Goal: Find contact information: Find contact information

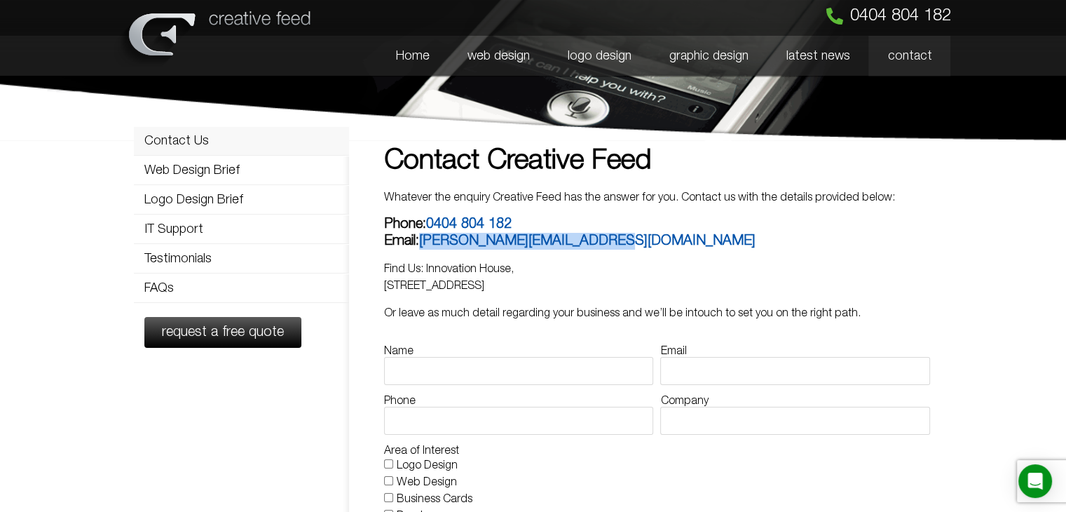
drag, startPoint x: 617, startPoint y: 236, endPoint x: 423, endPoint y: 245, distance: 193.6
click at [423, 245] on h5 "Phone: 0404 804 182 Email: graham@creativefeed.com.au" at bounding box center [656, 233] width 545 height 34
copy link "graham@creativefeed.com.au"
drag, startPoint x: 521, startPoint y: 222, endPoint x: 434, endPoint y: 222, distance: 86.2
click at [434, 222] on h5 "Phone: 0404 804 182 Email: graham@creativefeed.com.au" at bounding box center [656, 233] width 545 height 34
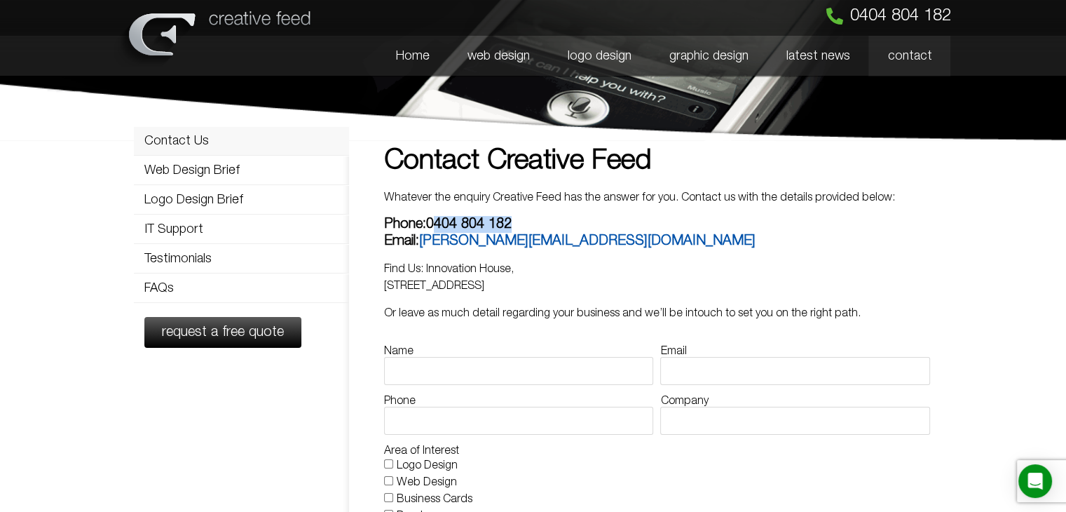
copy link "404 804 182"
